Goal: Task Accomplishment & Management: Use online tool/utility

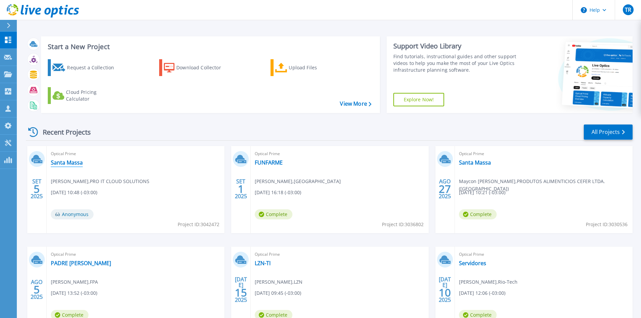
click at [69, 161] on link "Santa Massa" at bounding box center [67, 162] width 32 height 7
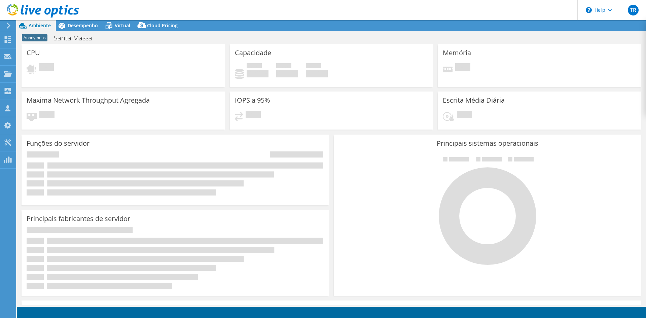
select select "USD"
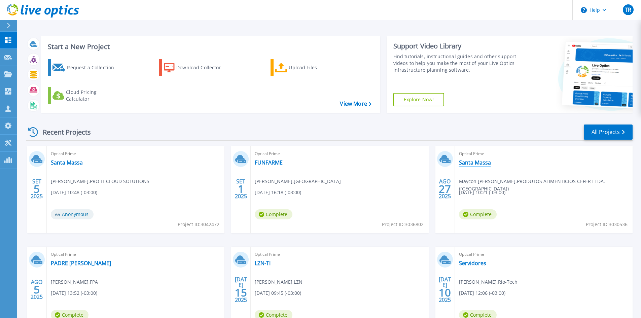
click at [476, 163] on link "Santa Massa" at bounding box center [475, 162] width 32 height 7
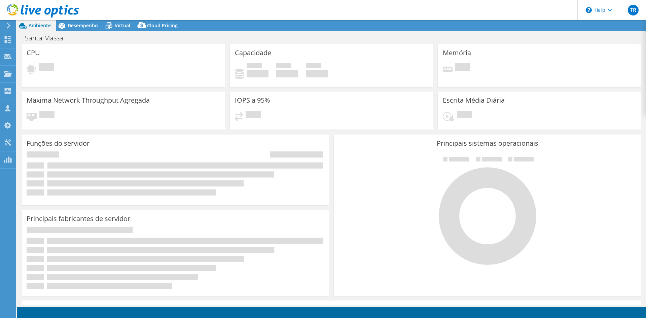
select select "SouthAmerica"
select select "BRL"
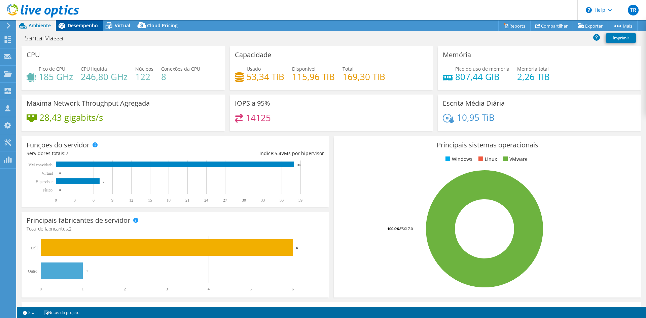
click at [76, 26] on span "Desempenho" at bounding box center [83, 25] width 30 height 6
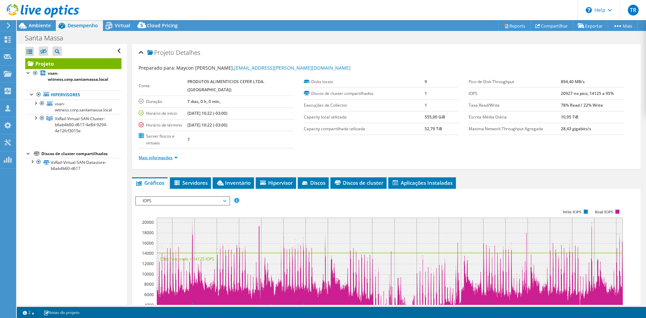
click at [176, 157] on link "Mais informações" at bounding box center [158, 158] width 39 height 6
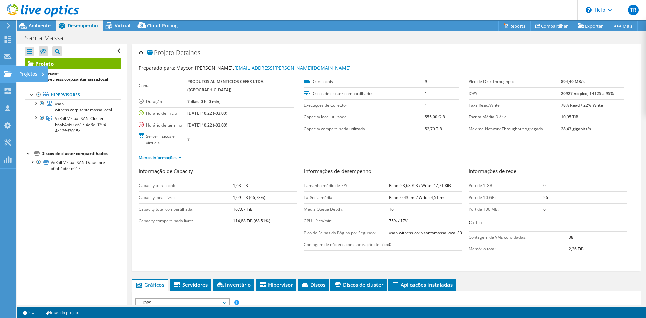
click at [7, 75] on use at bounding box center [8, 74] width 8 height 6
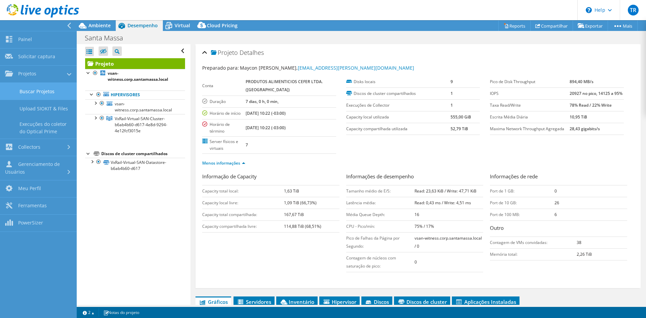
click at [26, 92] on link "Buscar Projetos" at bounding box center [38, 91] width 77 height 17
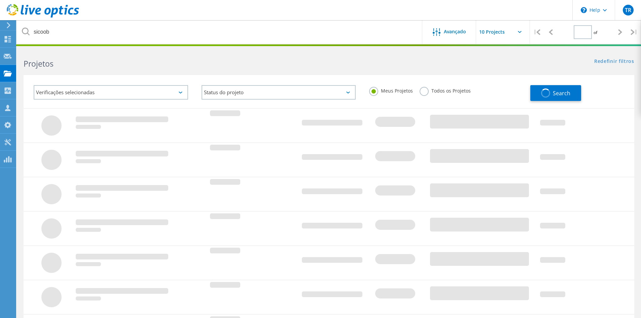
type input "1"
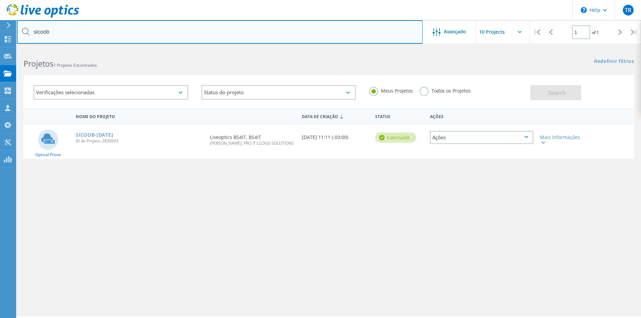
drag, startPoint x: 71, startPoint y: 33, endPoint x: -41, endPoint y: 30, distance: 112.3
click at [0, 30] on html "\n Help Explore Helpful Articles Contact Support TR Parceiro de Canal Tiago Roc…" at bounding box center [320, 168] width 641 height 336
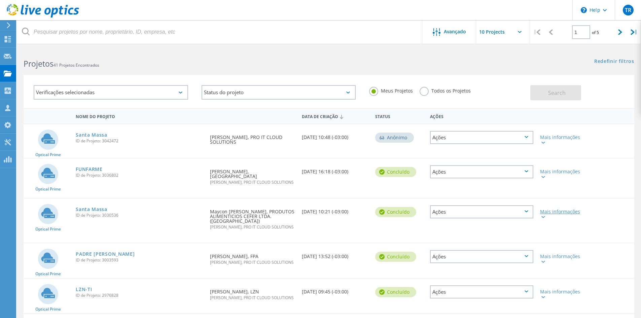
click at [543, 216] on icon at bounding box center [543, 217] width 4 height 2
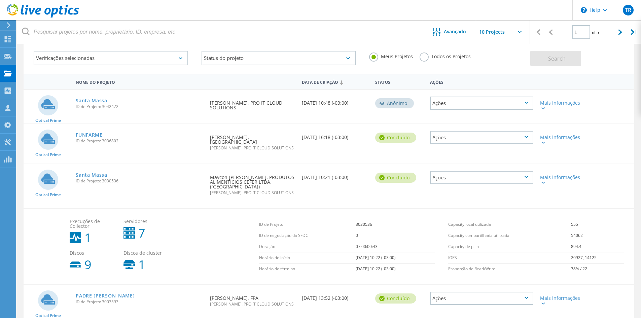
scroll to position [34, 0]
